Goal: Browse casually

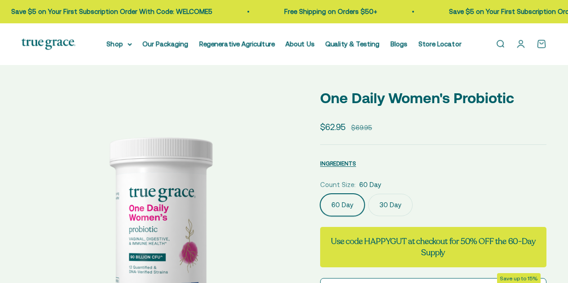
select select "3"
